Goal: Task Accomplishment & Management: Complete application form

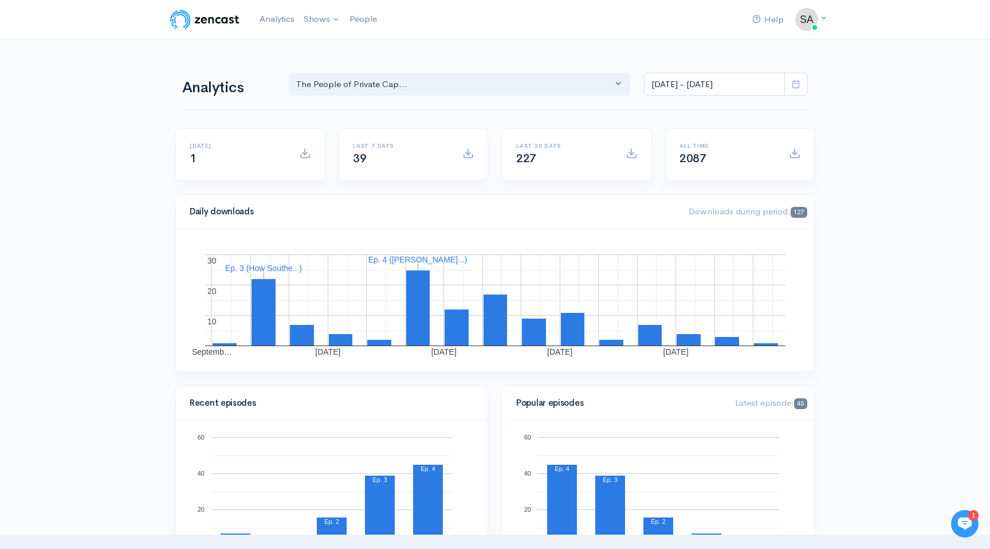
click at [348, 188] on div "Last 7 days 39" at bounding box center [413, 161] width 163 height 66
click at [336, 42] on link "The People of Private Capital" at bounding box center [371, 47] width 142 height 20
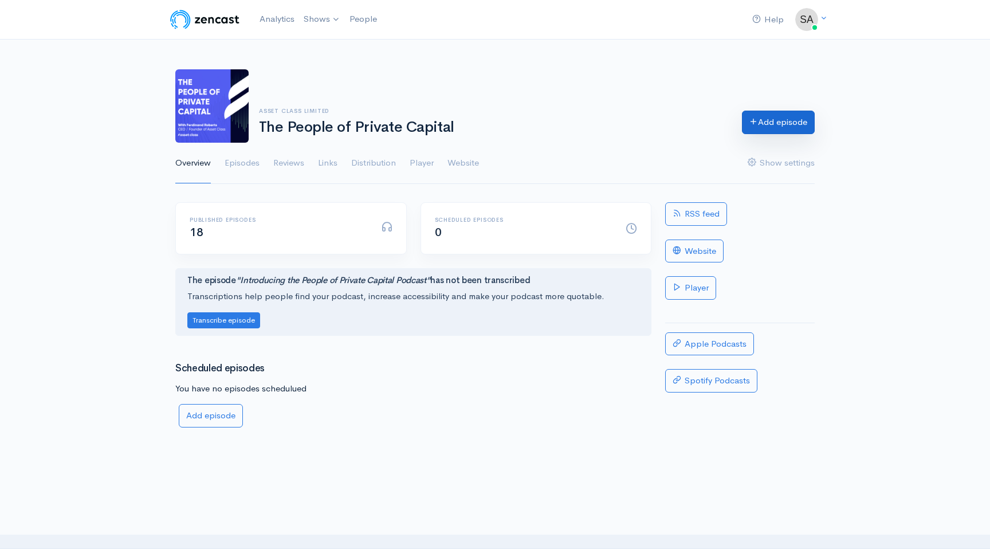
click at [767, 127] on link "Add episode" at bounding box center [778, 122] width 73 height 23
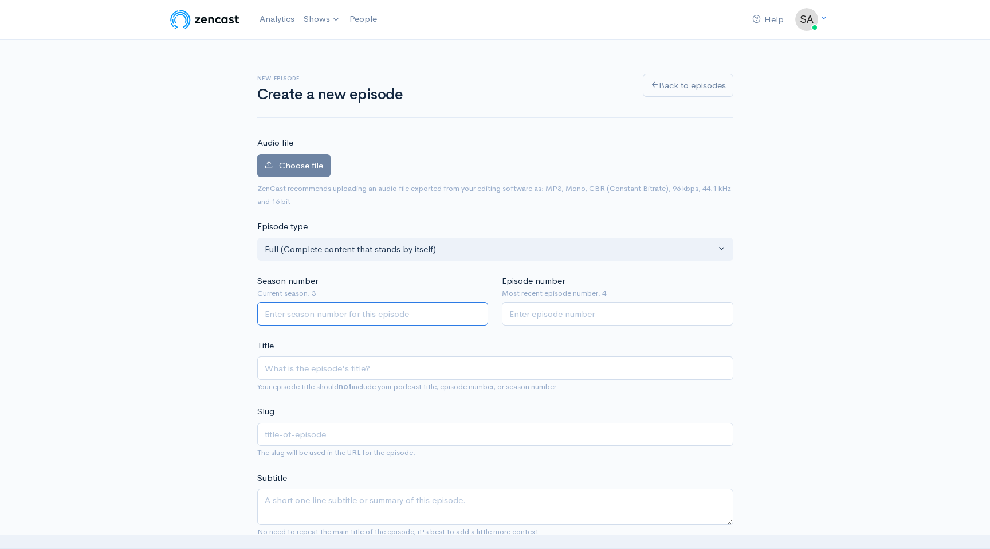
click at [428, 317] on input "Season number" at bounding box center [372, 313] width 231 height 23
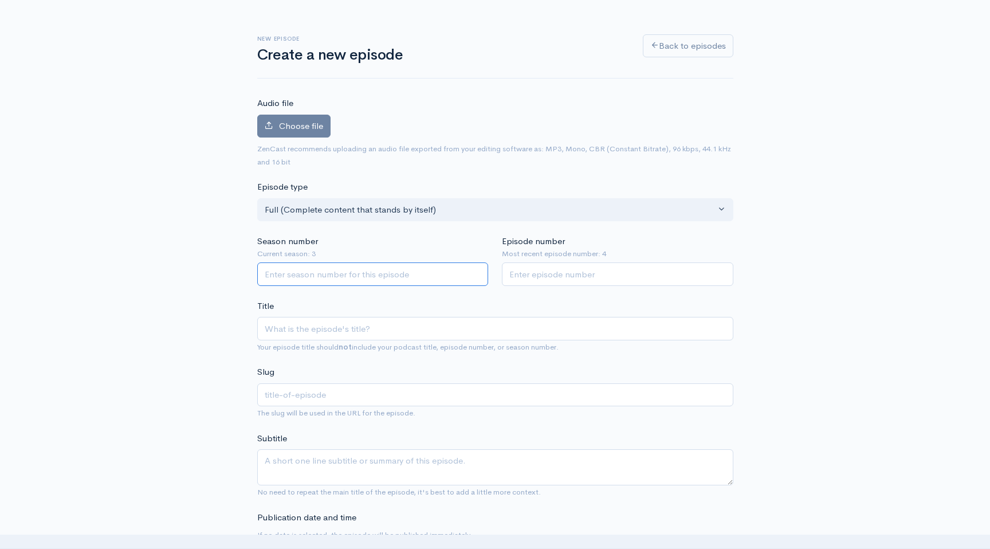
scroll to position [37, 0]
type input "3"
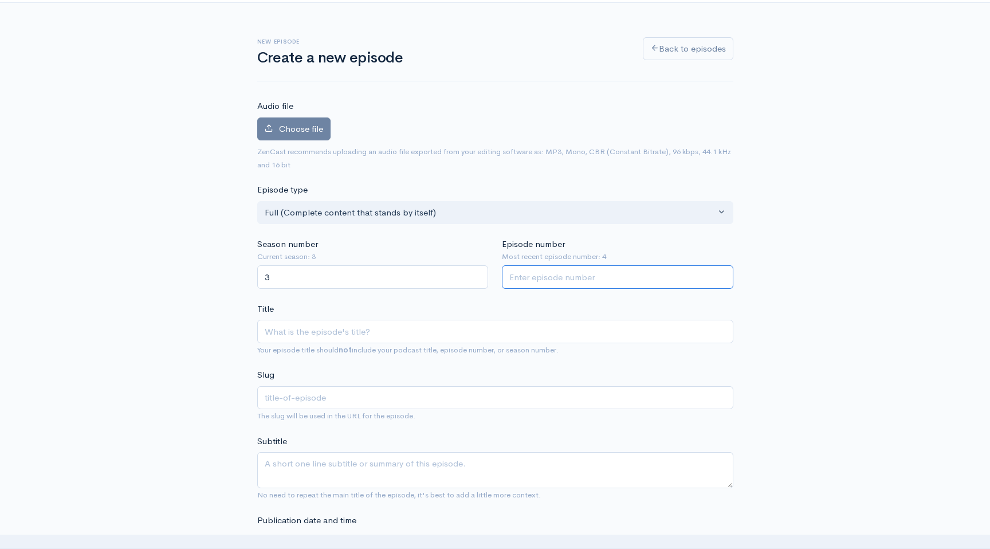
click at [516, 278] on input "Episode number" at bounding box center [617, 276] width 231 height 23
type input "5"
click at [411, 339] on input "Title" at bounding box center [495, 331] width 476 height 23
paste input "Lessons in Building [GEOGRAPHIC_DATA]’s Private Markets with [PERSON_NAME]"
type input "Lessons in Building [GEOGRAPHIC_DATA]’s Private Markets with [PERSON_NAME]"
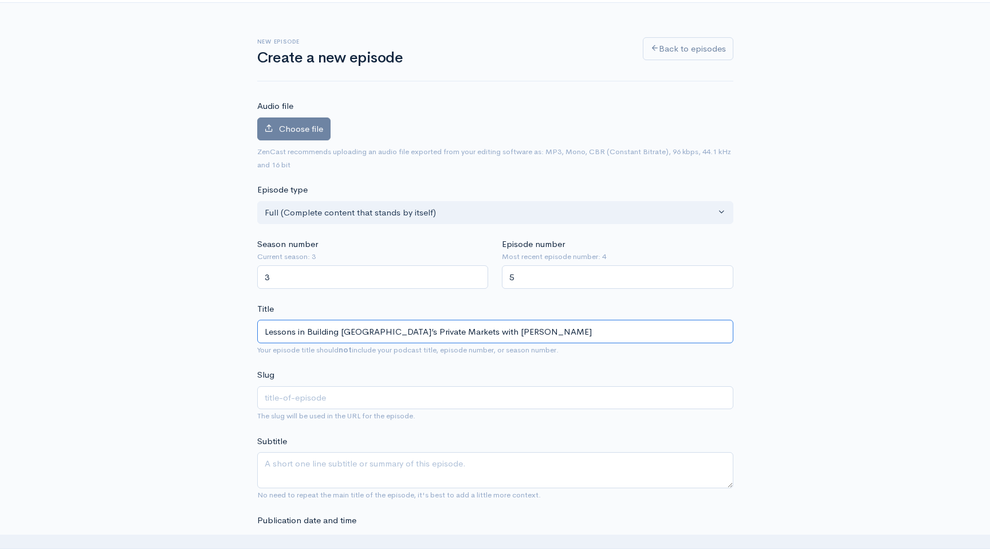
type input "lessons-in-building-irelands-private-markets-with-alan-merriman"
type input "Lessons in Building [GEOGRAPHIC_DATA]’s Private Markets with [PERSON_NAME]"
click at [452, 453] on textarea "Subtitle" at bounding box center [495, 470] width 476 height 36
paste textarea "Alan Merriman of Elkstone Partners on building Ireland’s private markets—ventur…"
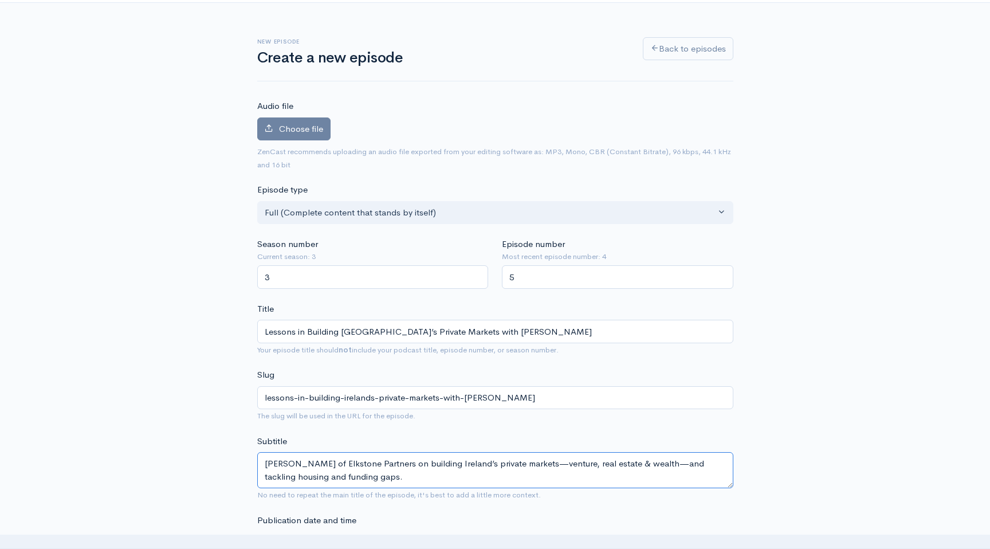
click at [548, 465] on textarea "Alan Merriman of Elkstone Partners on building Ireland’s private markets—ventur…" at bounding box center [495, 470] width 476 height 36
click at [663, 465] on textarea "Alan Merriman of Elkstone Partners on building Ireland’s private markets, ventu…" at bounding box center [495, 470] width 476 height 36
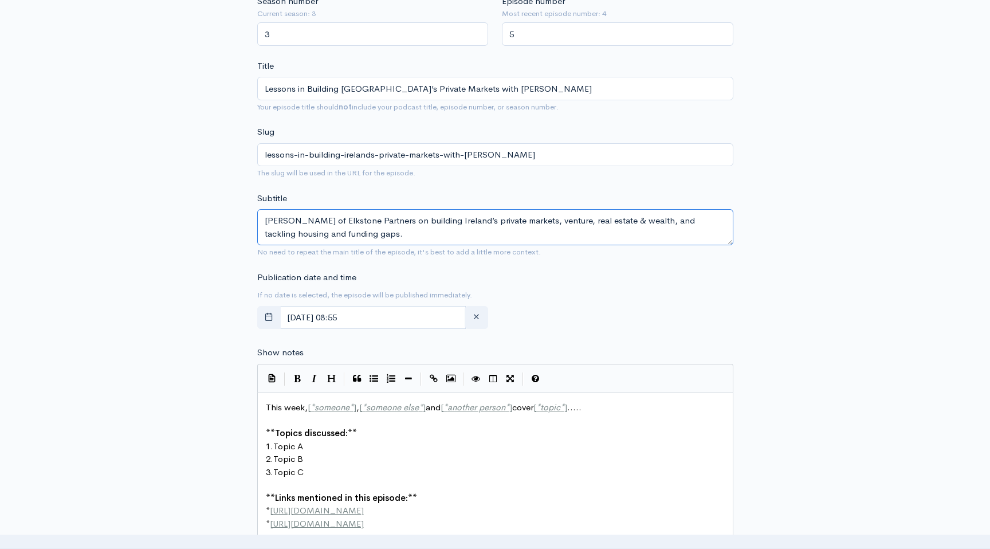
scroll to position [280, 0]
type textarea "Alan Merriman of Elkstone Partners on building Ireland’s private markets, ventu…"
click at [438, 488] on pre "​" at bounding box center [496, 484] width 464 height 13
type textarea "This week, [*someone*], [*someone else*] and [*another person*] cover [*topic*]…"
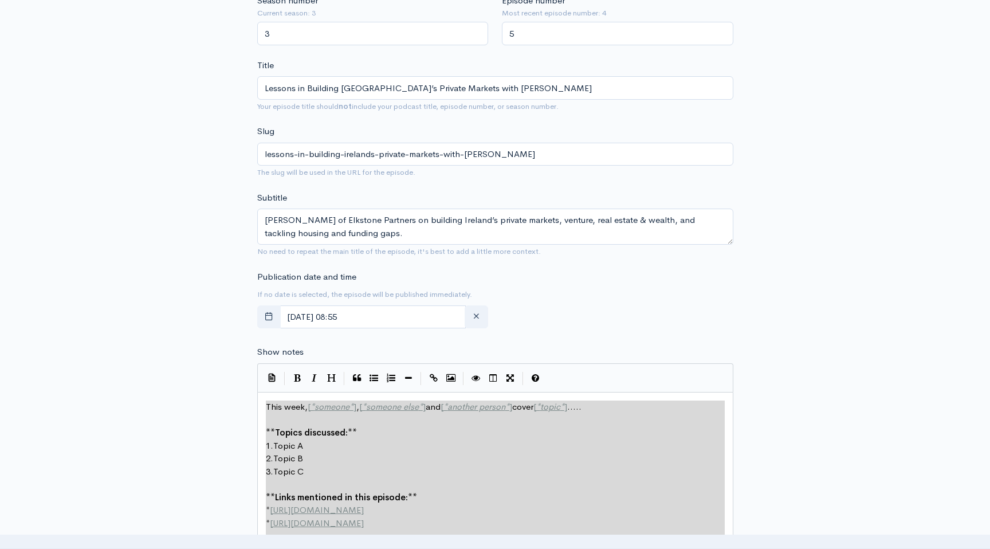
paste textarea
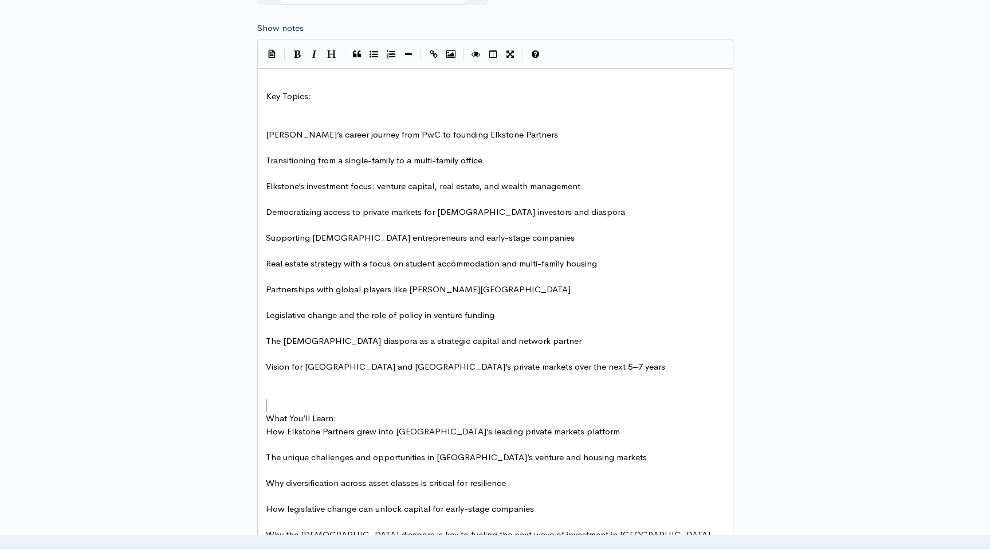
click at [315, 410] on pre "​" at bounding box center [496, 405] width 464 height 13
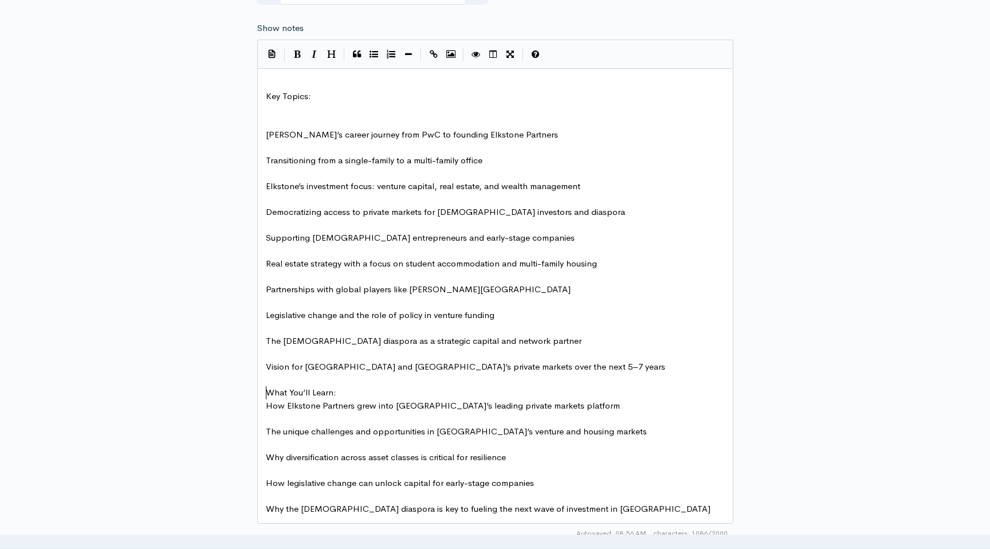
type textarea "What You’ll Learn:"
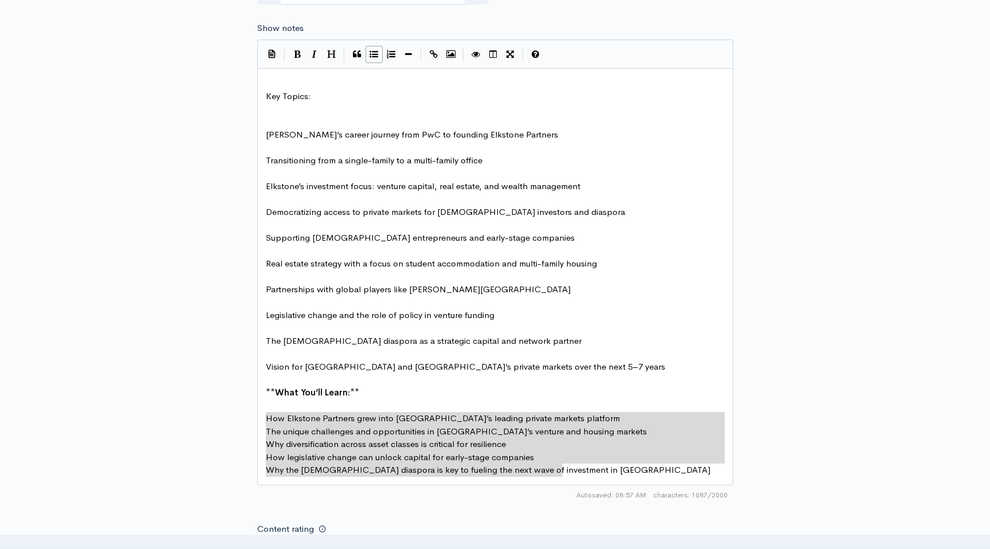
click at [372, 53] on icon "Generic List" at bounding box center [374, 54] width 9 height 9
type textarea "* The unique challenges and opportunities in Ireland’s venture and housing mark…"
click at [385, 351] on pre "​" at bounding box center [496, 354] width 464 height 13
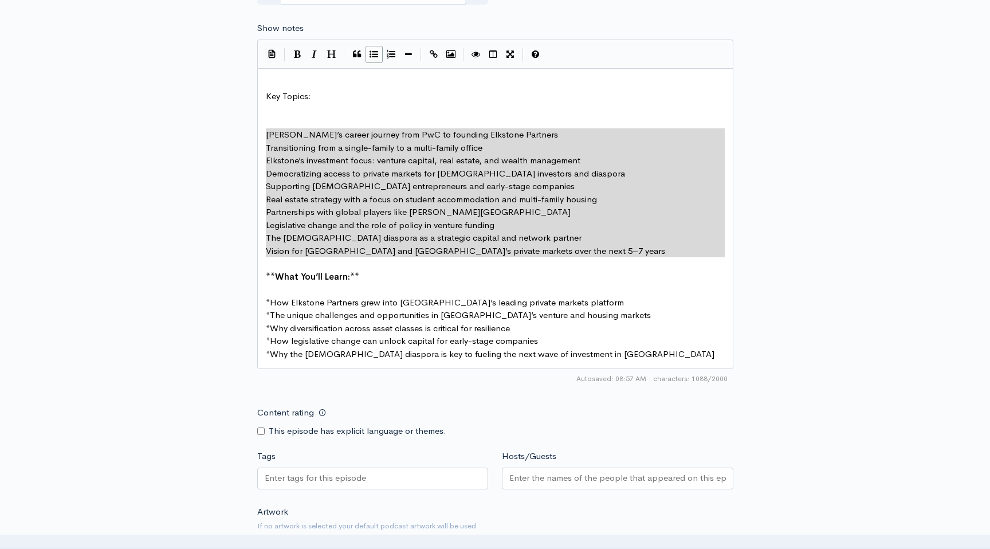
click at [373, 56] on icon "Generic List" at bounding box center [374, 54] width 9 height 9
type textarea "* Transitioning from a single-family to a multi-family office * Elkstone’s inve…"
click at [279, 90] on pre "Key Topics:" at bounding box center [496, 96] width 464 height 13
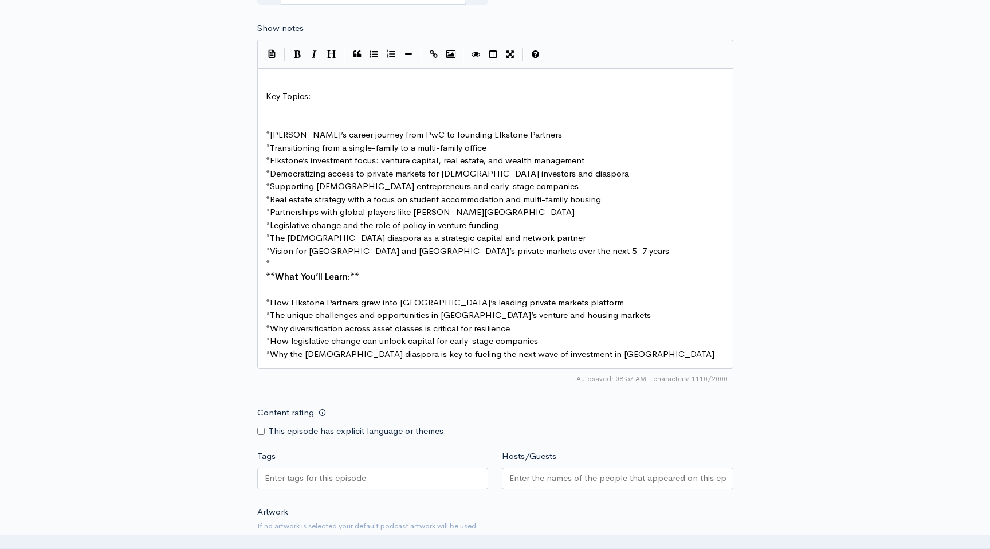
click at [279, 90] on pre "Key Topics:" at bounding box center [496, 96] width 464 height 13
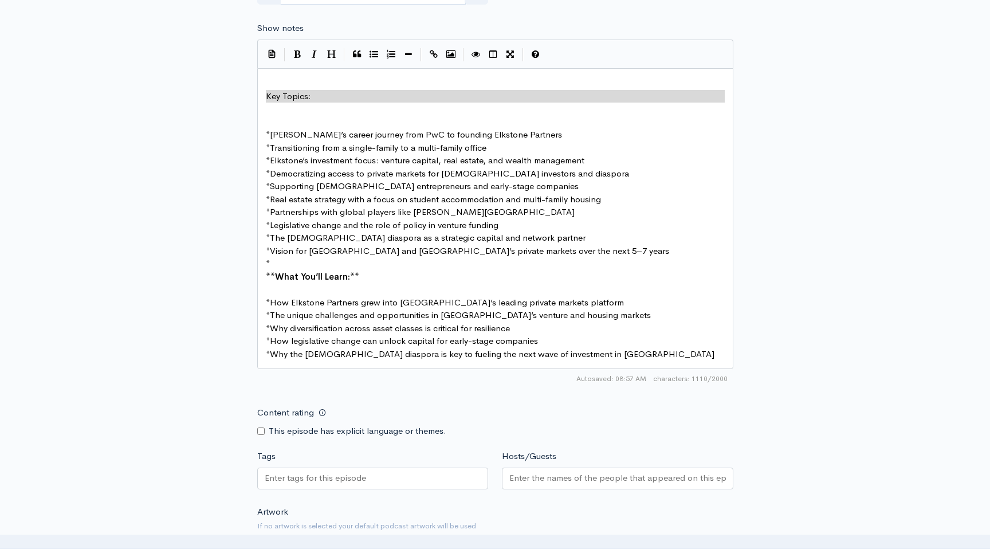
type textarea "Key Topics: **"
click at [295, 122] on pre "​" at bounding box center [496, 122] width 464 height 13
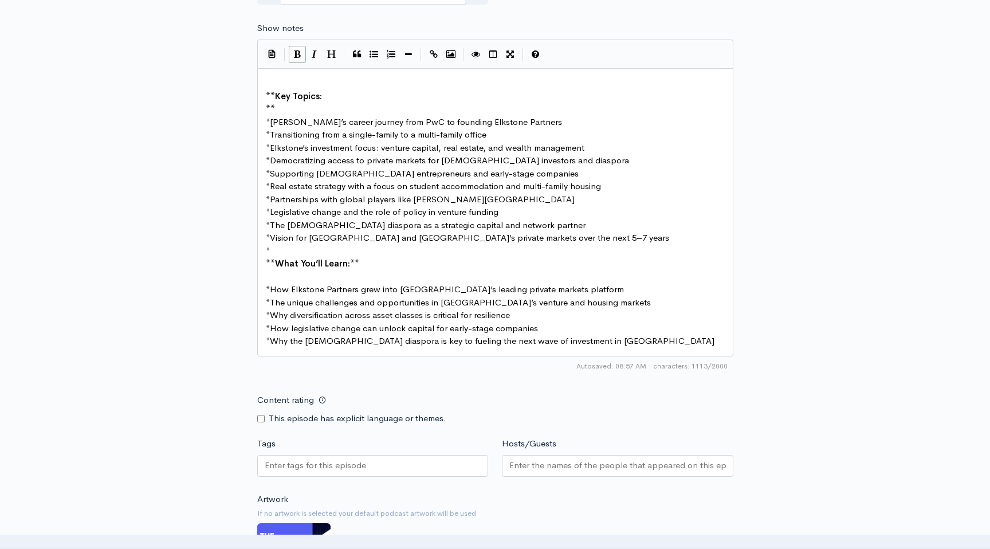
type textarea "**"
click at [286, 251] on pre "*" at bounding box center [496, 251] width 464 height 13
click at [292, 101] on span "Key Topics:" at bounding box center [298, 96] width 47 height 11
click at [310, 262] on span "What You’ll Learn:" at bounding box center [312, 263] width 75 height 11
type textarea "**What You’ll Learn:**"
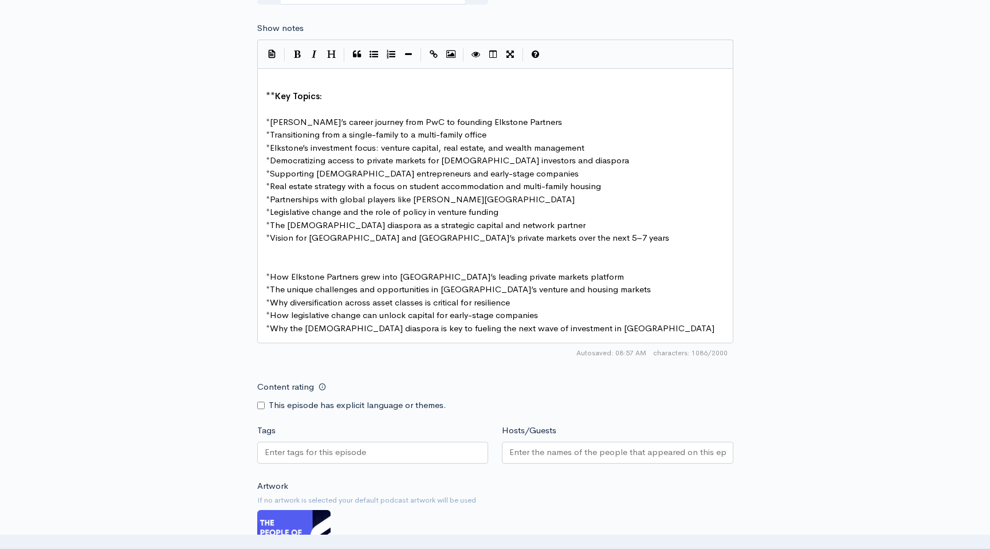
type textarea "**What You’ll Learn:**"
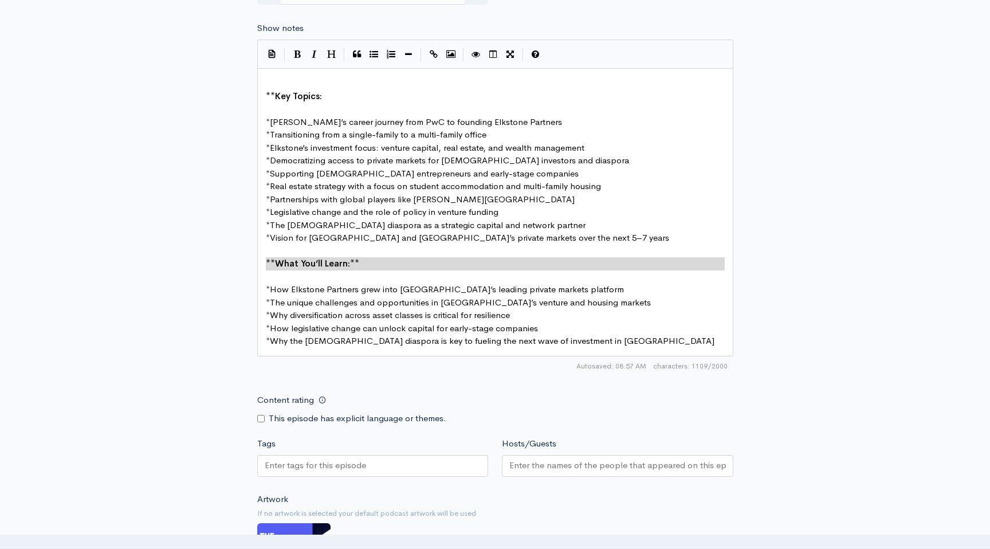
click at [342, 101] on pre "** Key Topics:" at bounding box center [496, 96] width 464 height 13
type textarea "Key Topics:"
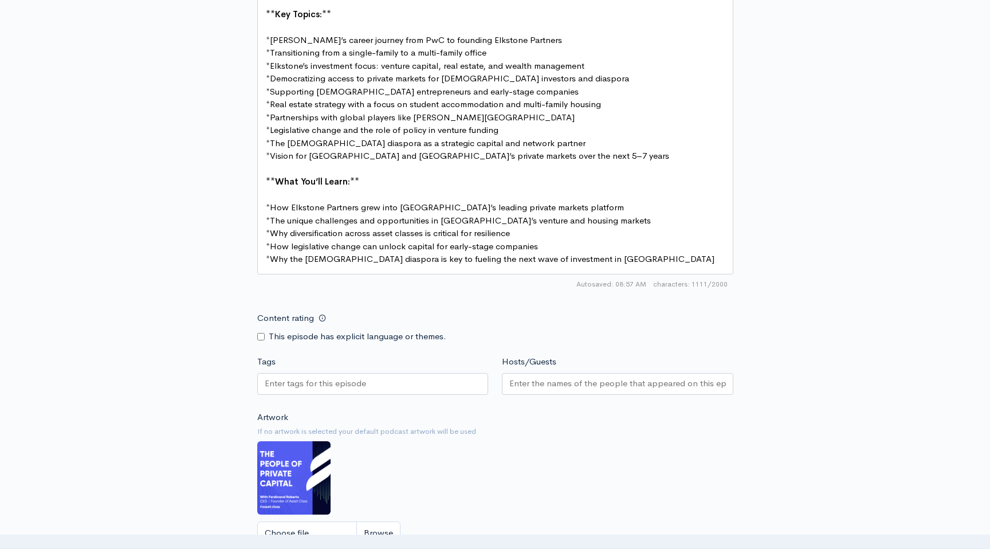
scroll to position [704, 0]
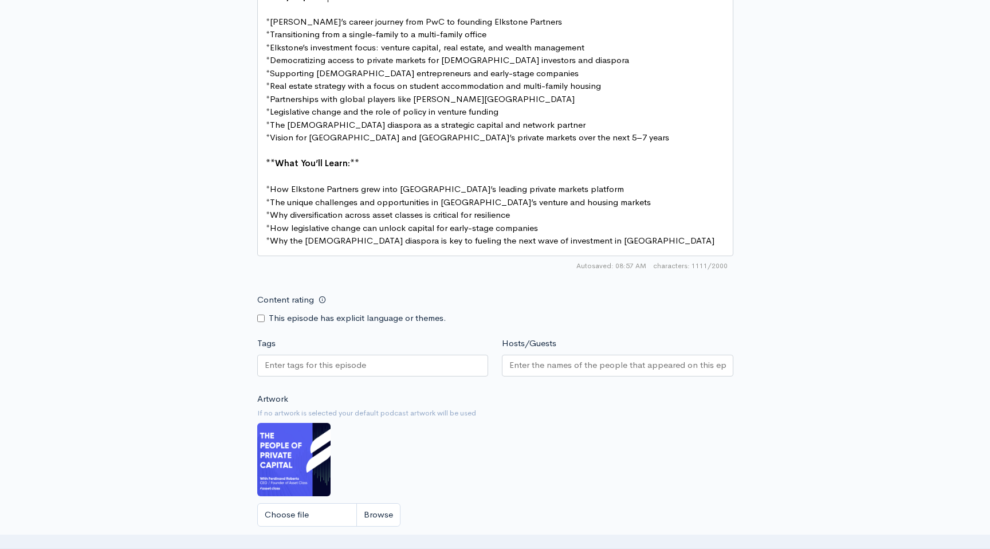
click at [581, 243] on pre "* Why the Irish diaspora is key to fueling the next wave of investment in Irela…" at bounding box center [496, 240] width 464 height 13
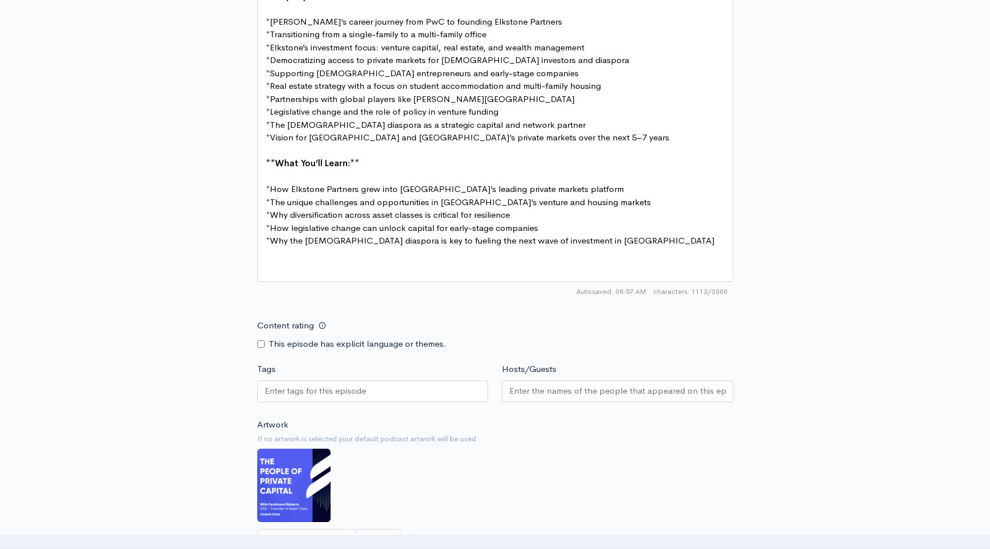
paste textarea "GROUP"
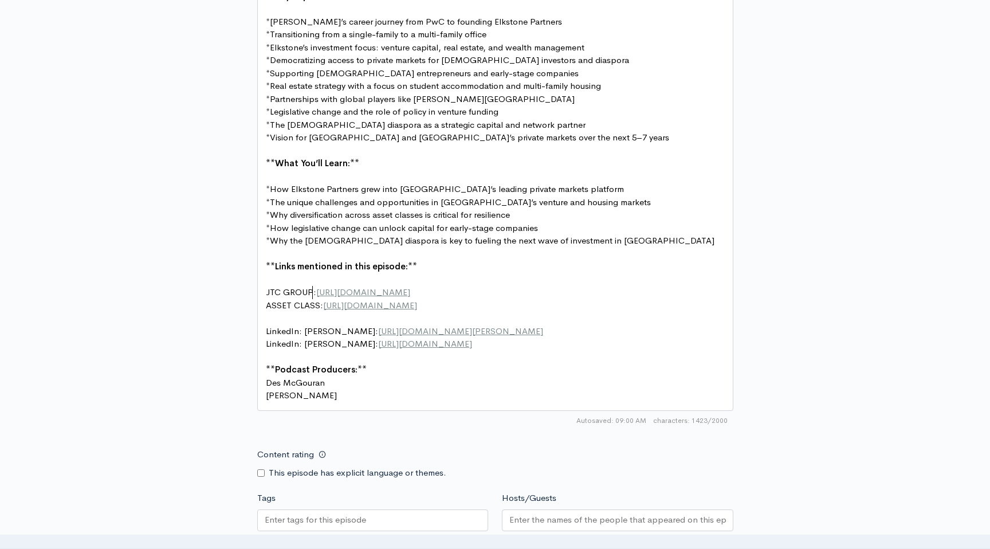
click at [310, 292] on span "JTC GROUP: https://www.jtcgroup.com/" at bounding box center [338, 292] width 144 height 11
type textarea "ELKSTONE"
click at [312, 294] on span "https://www.jtcgroup.com/" at bounding box center [358, 292] width 94 height 11
type textarea "https://www.jtcgroup.com/"
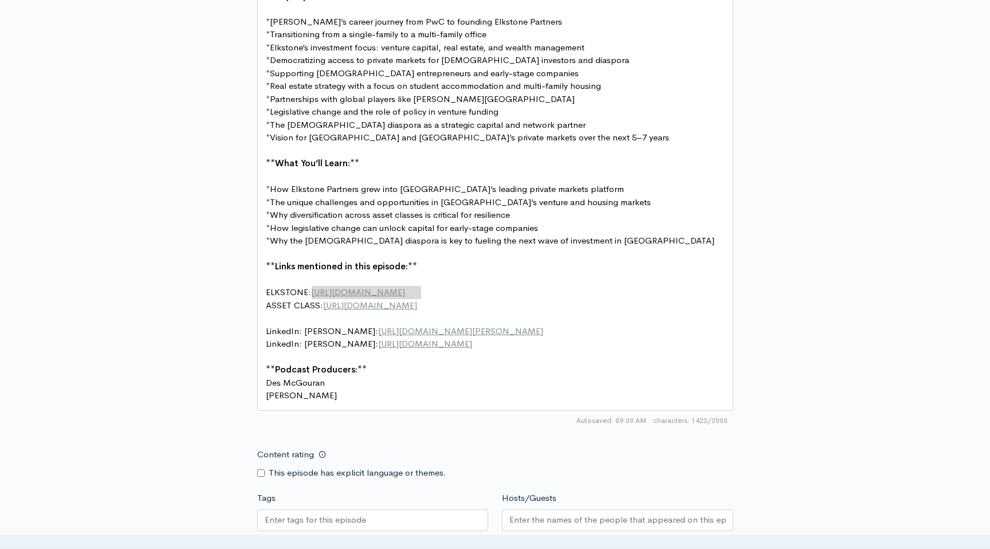
paste textarea
click at [370, 328] on span "LinkedIn: Michael Richards: https://www.linkedin.com/in/michael-richards-jtc/" at bounding box center [404, 330] width 277 height 11
type textarea "ALAN"
type textarea "lan Meri"
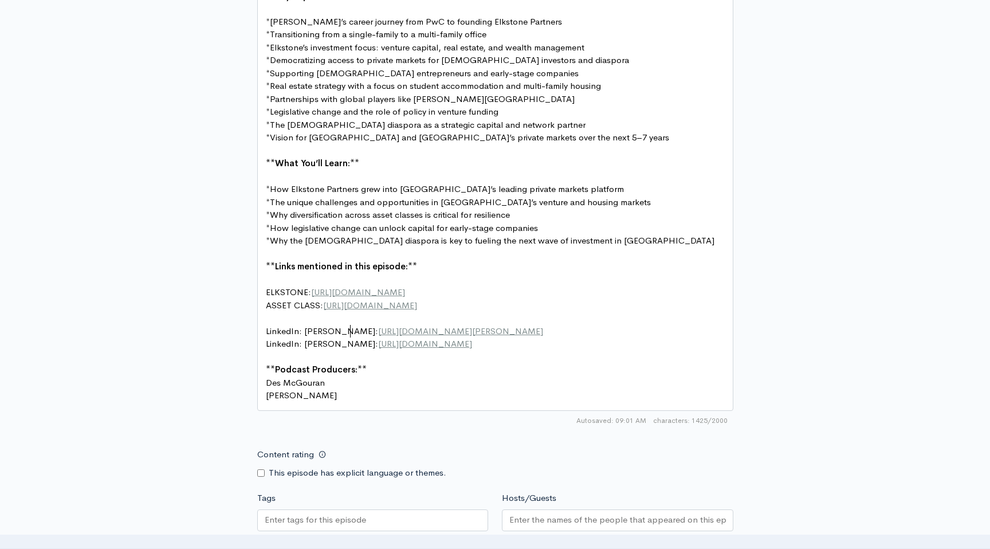
type textarea "riman"
type textarea "https://www.linkedin.com/in/michael-richards-jtc/"
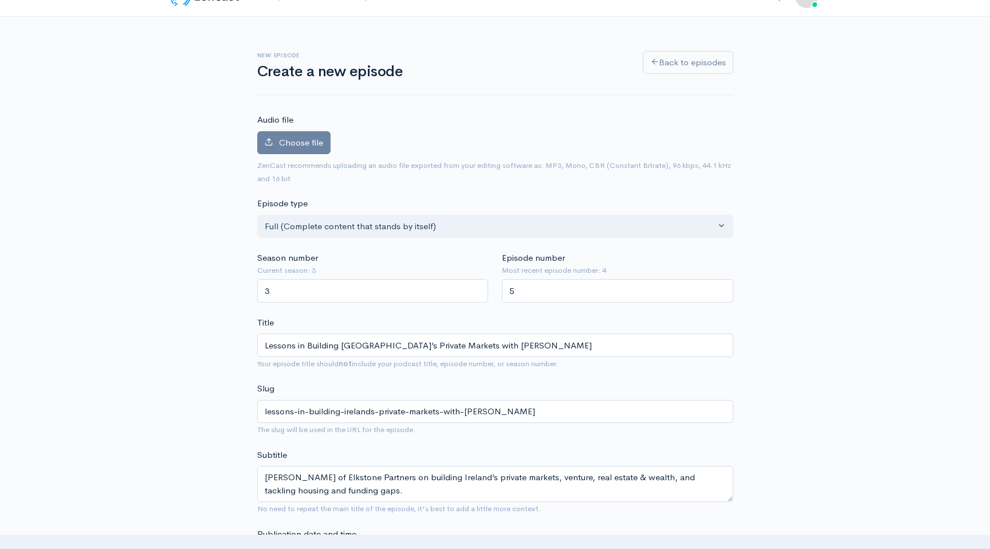
scroll to position [17, 0]
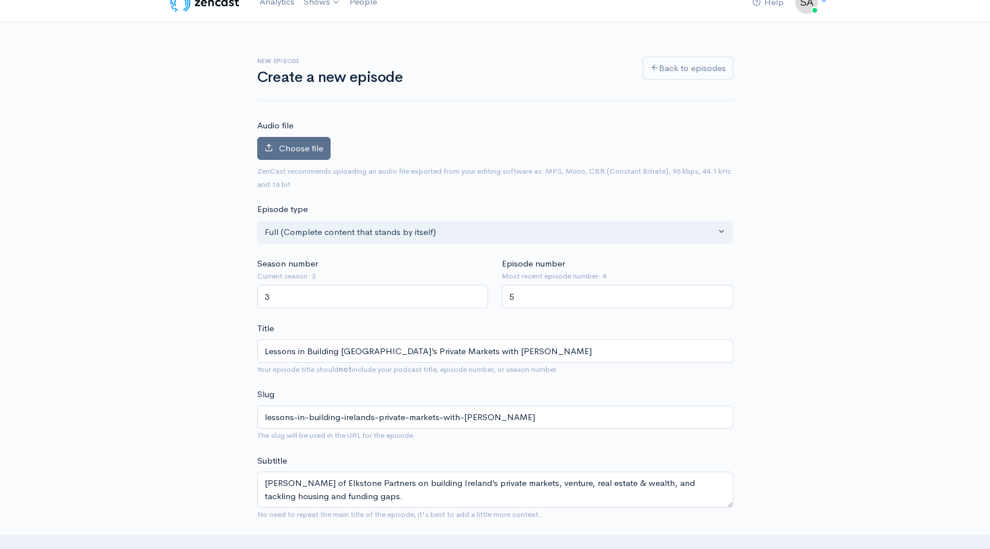
click at [317, 156] on label "Choose file" at bounding box center [293, 148] width 73 height 23
click at [0, 0] on input "Choose file" at bounding box center [0, 0] width 0 height 0
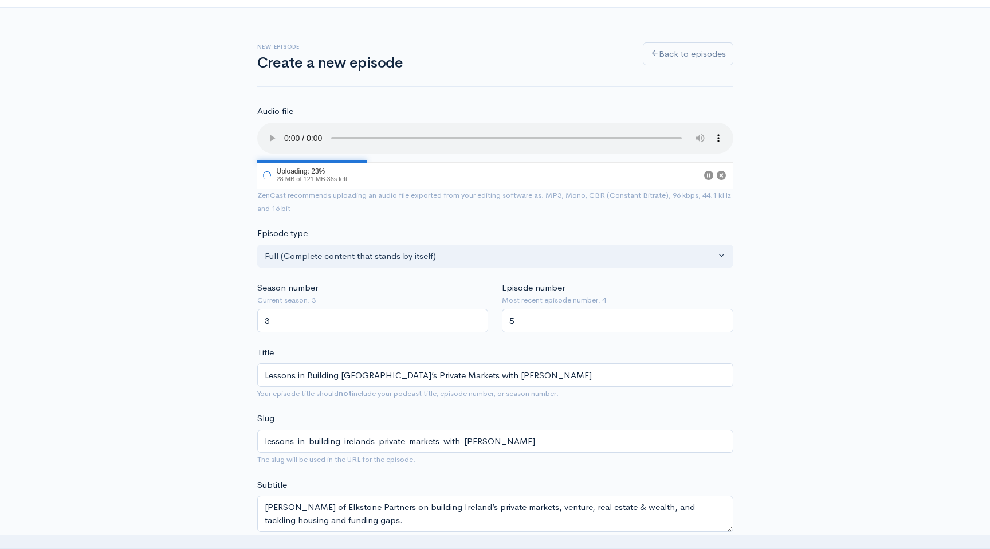
scroll to position [34, 0]
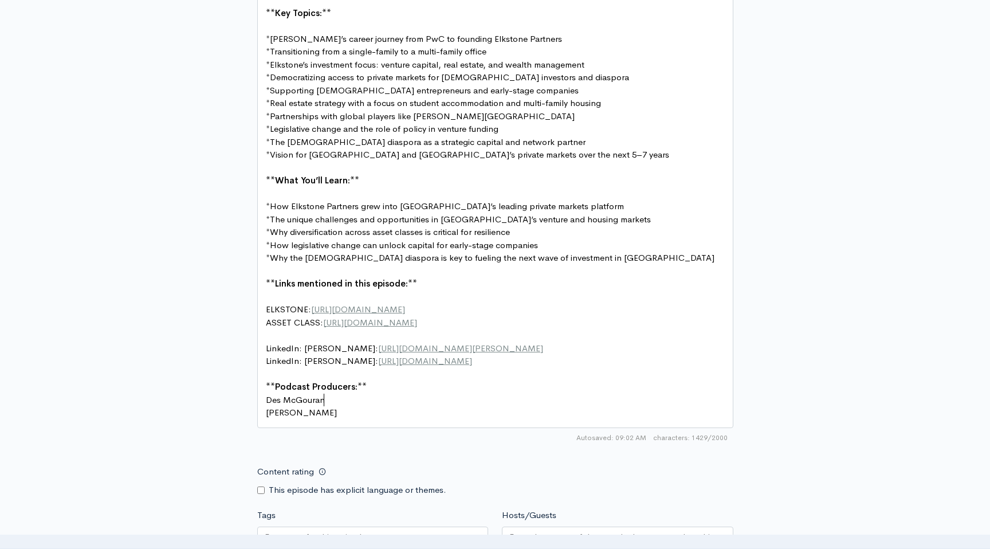
scroll to position [4, 0]
click at [491, 400] on pre "Des McGouran" at bounding box center [496, 400] width 464 height 13
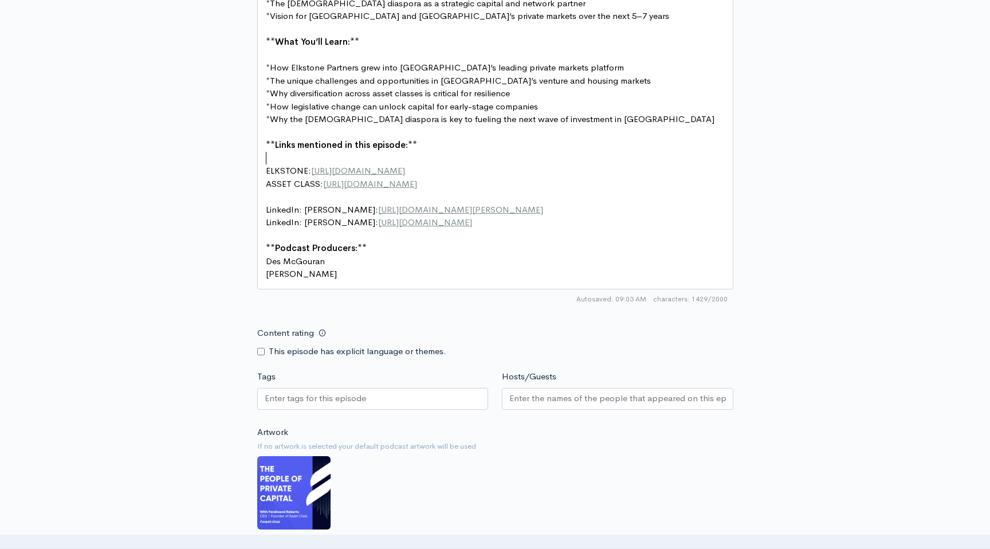
scroll to position [869, 0]
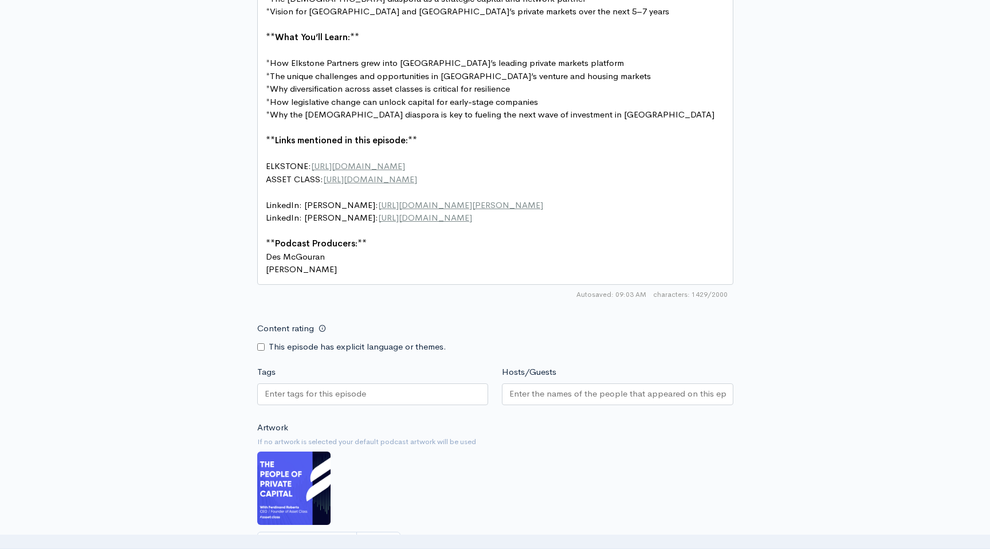
click at [426, 389] on div at bounding box center [372, 394] width 231 height 22
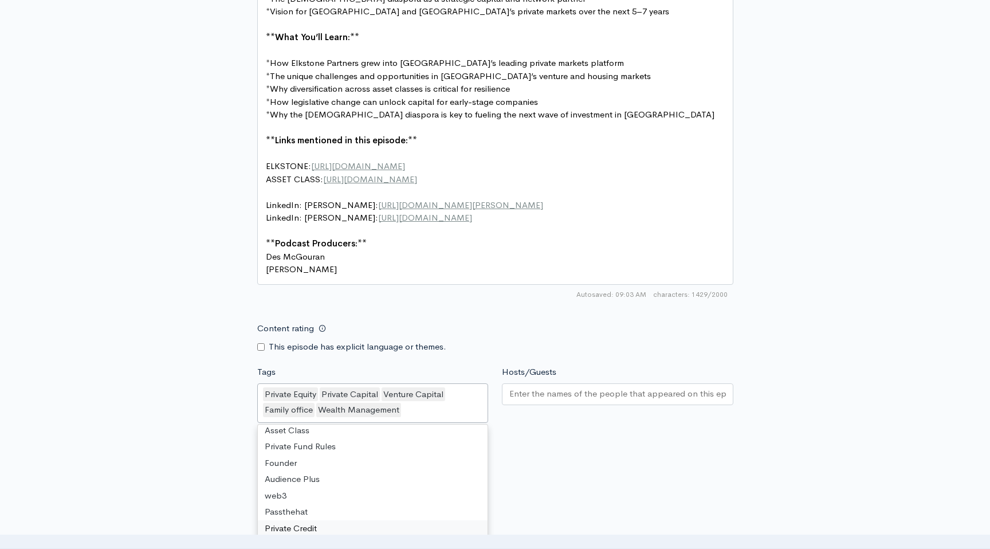
scroll to position [0, 0]
click at [611, 468] on div "Artwork If no artwork is selected your default podcast artwork will be used Cho…" at bounding box center [495, 509] width 476 height 141
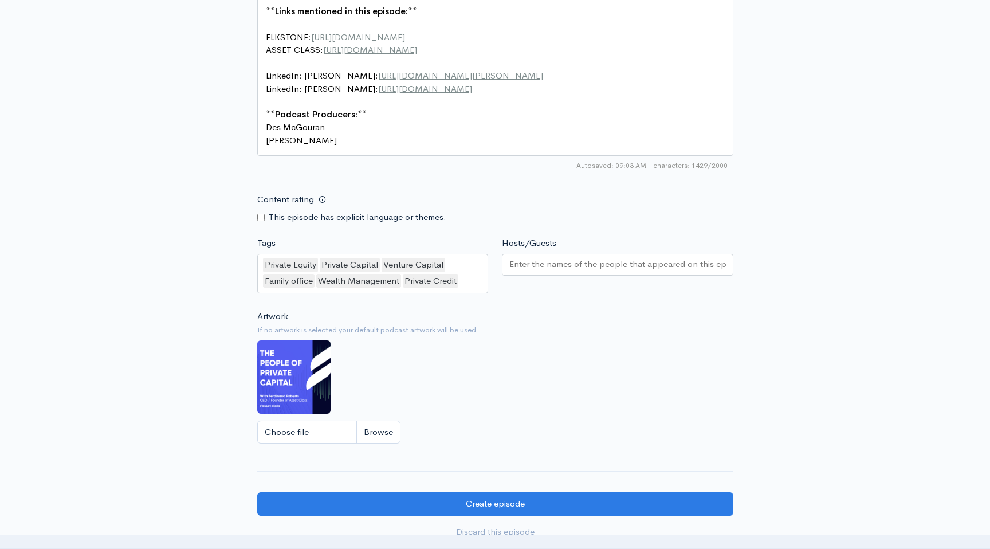
scroll to position [1050, 0]
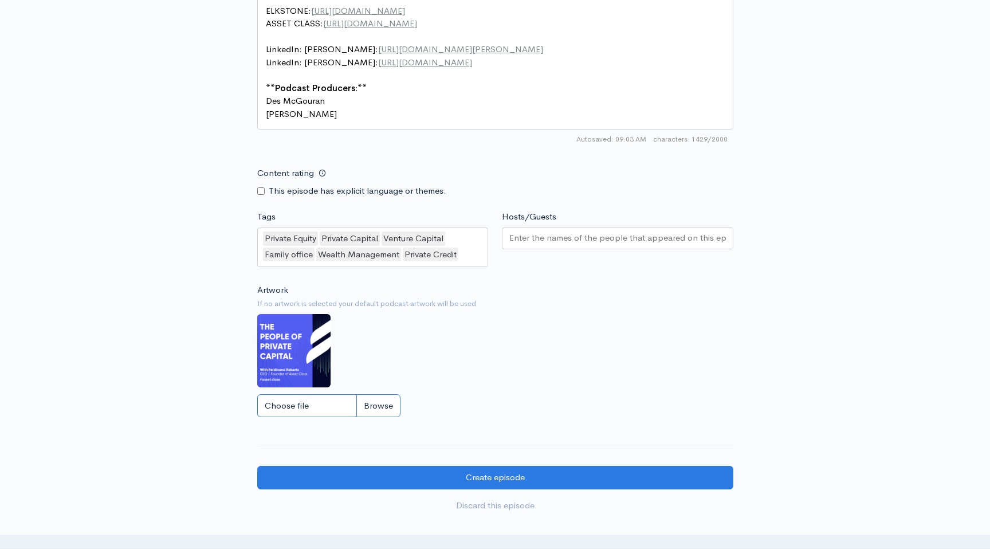
click at [318, 398] on input "Choose file" at bounding box center [328, 405] width 143 height 23
type input "C:\fakepath\Podcast thumb Alan Merriman.png"
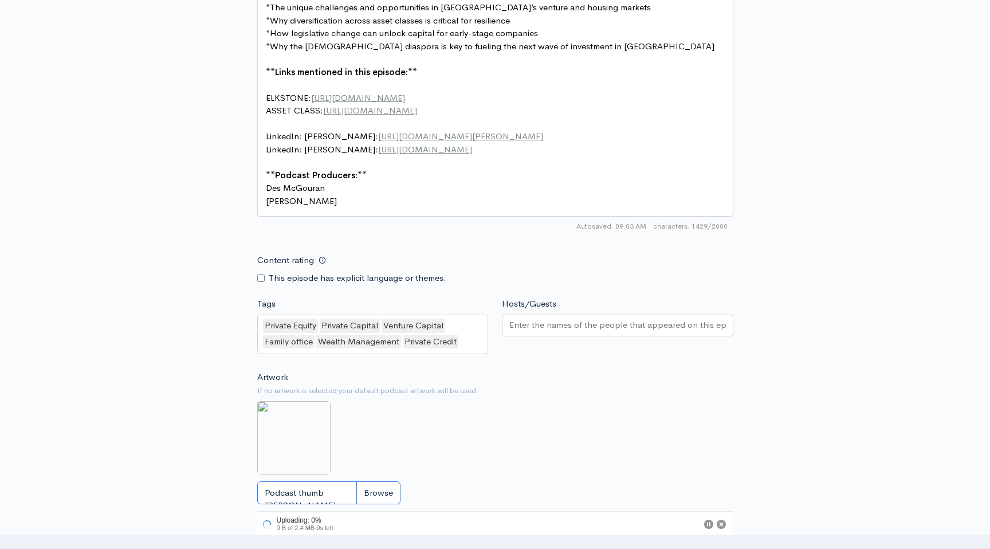
scroll to position [968, 0]
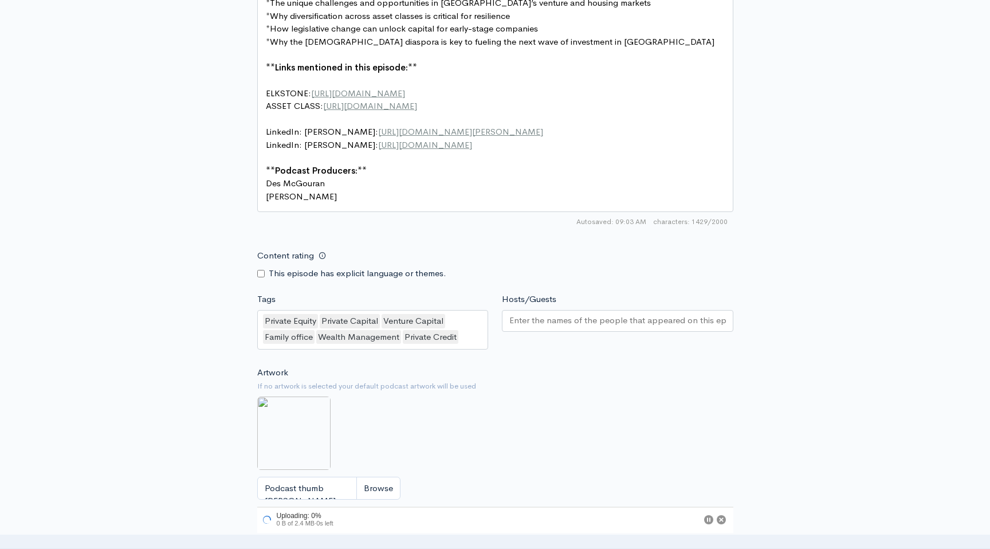
click at [545, 319] on input "Hosts/Guests" at bounding box center [617, 320] width 217 height 13
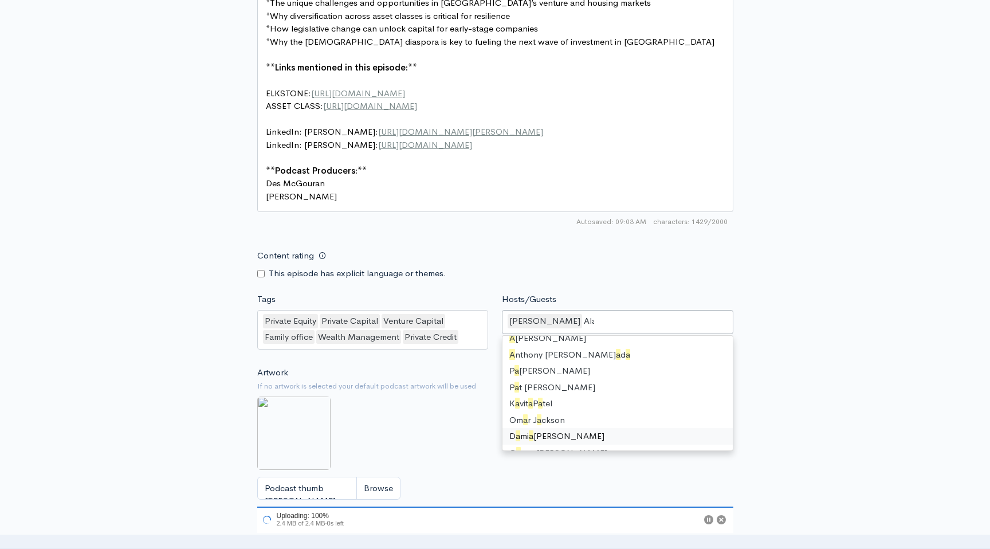
scroll to position [0, 0]
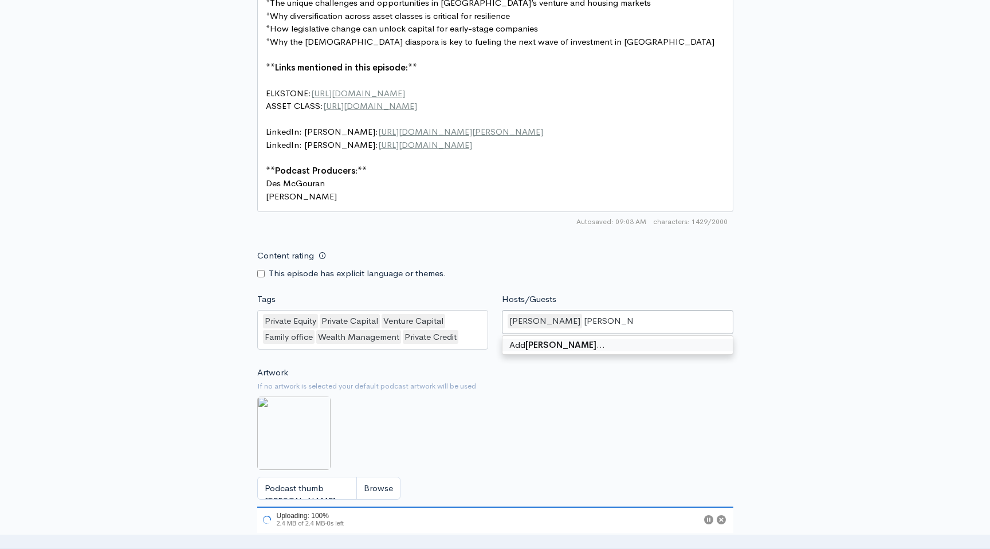
type input "Alan Merriman"
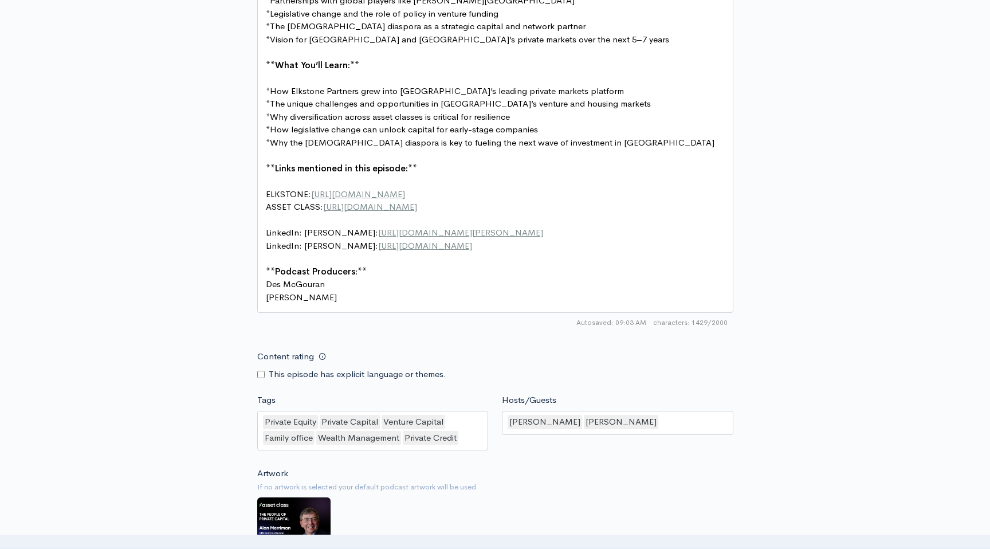
scroll to position [1207, 0]
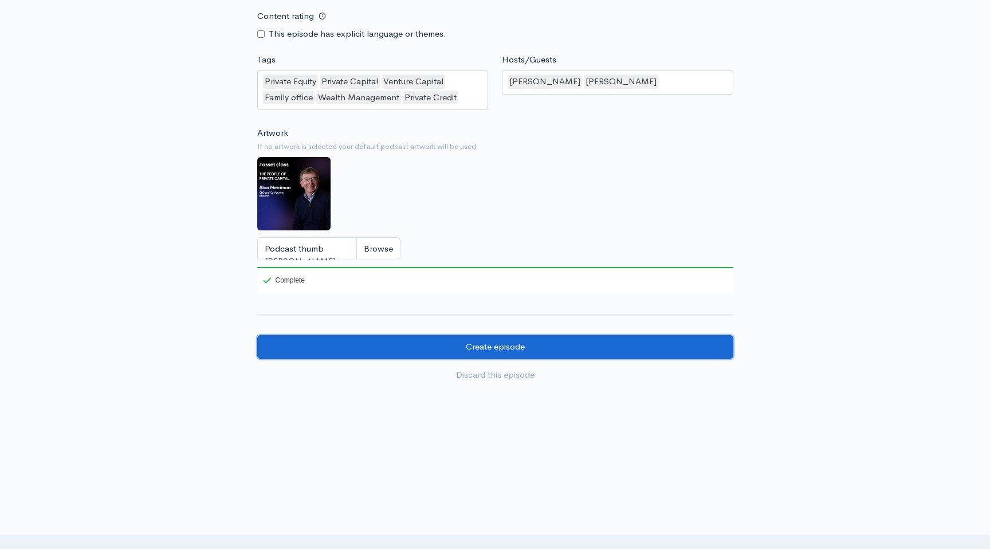
click at [480, 344] on input "Create episode" at bounding box center [495, 346] width 476 height 23
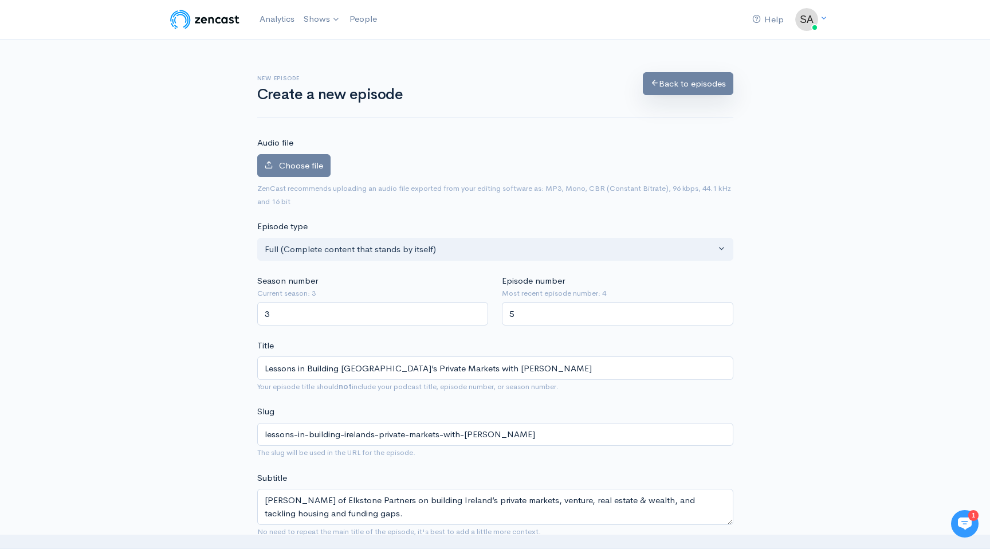
click at [670, 80] on link "Back to episodes" at bounding box center [688, 83] width 91 height 23
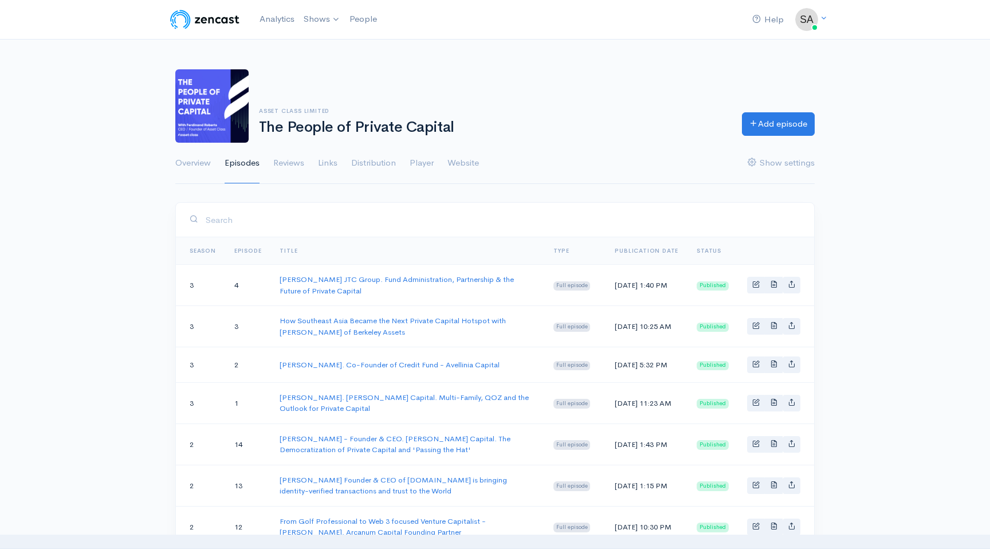
click at [626, 159] on ul "Overview Episodes Reviews Links Distribution Player Website Show settings" at bounding box center [494, 163] width 639 height 41
click at [610, 159] on ul "Overview Episodes Reviews Links Distribution Player Website Show settings" at bounding box center [494, 163] width 639 height 41
click at [343, 282] on link "[PERSON_NAME] JTC Group. Fund Administration, Partnership & the Future of Priva…" at bounding box center [397, 284] width 234 height 21
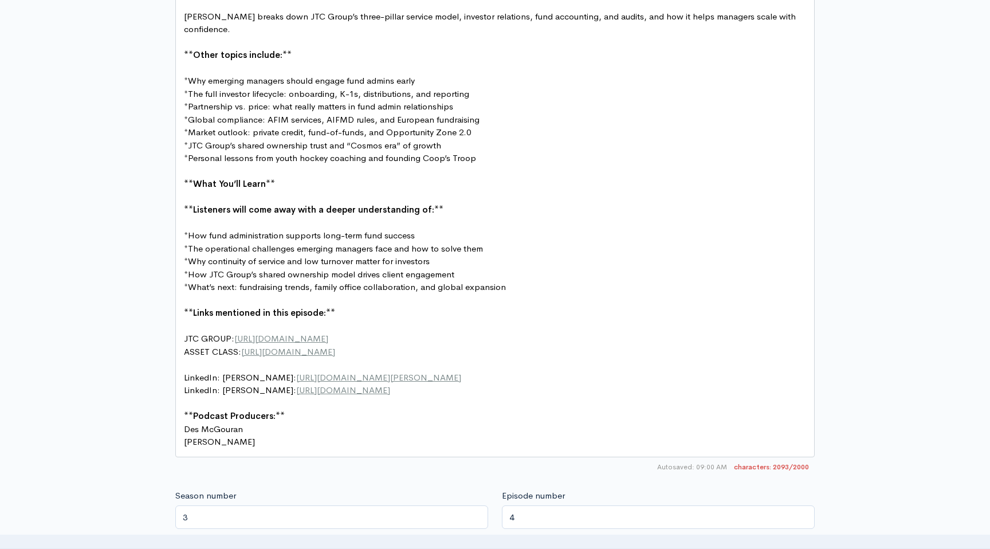
scroll to position [4, 0]
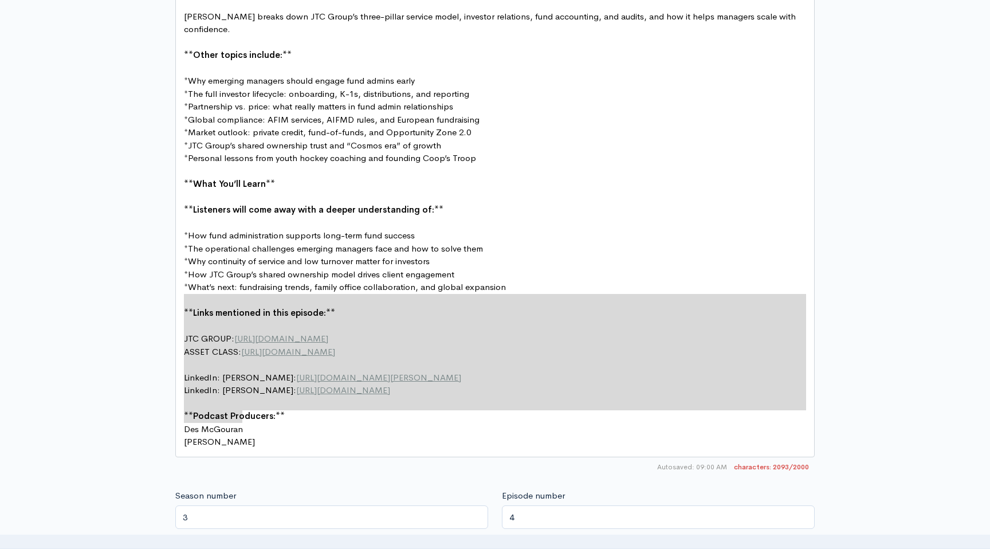
type textarea "**Links mentioned in this episode:** JTC GROUP: https://www.jtcgroup.com/ ASSET…"
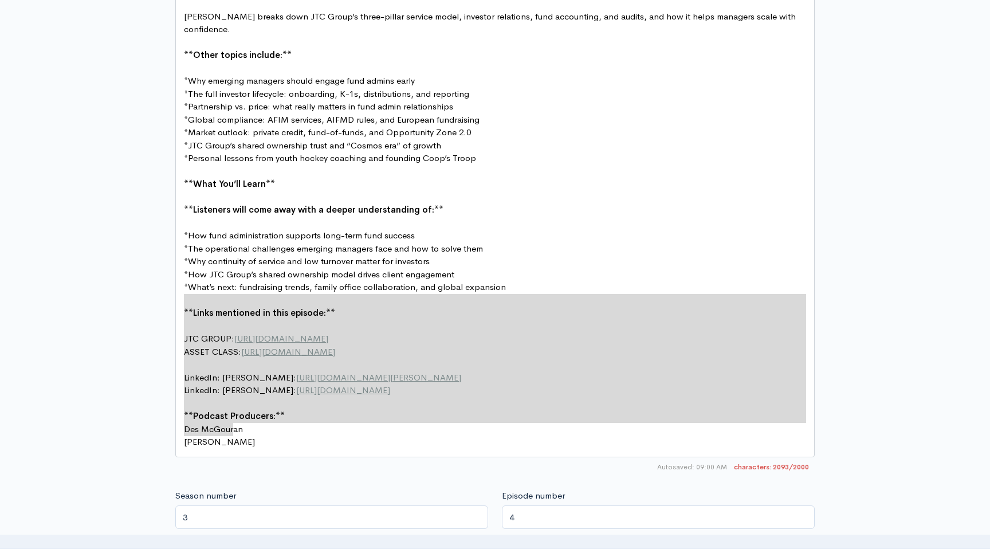
drag, startPoint x: 184, startPoint y: 298, endPoint x: 353, endPoint y: 429, distance: 214.0
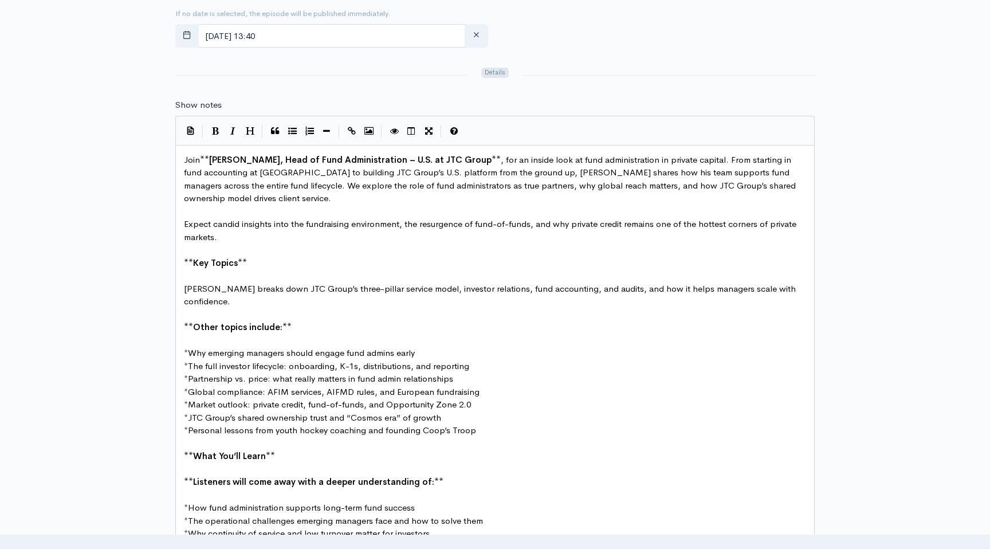
scroll to position [431, 0]
